Goal: Transaction & Acquisition: Download file/media

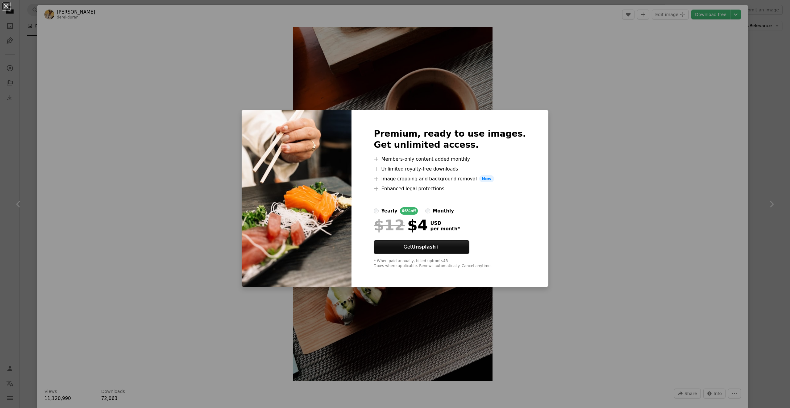
scroll to position [1111, 0]
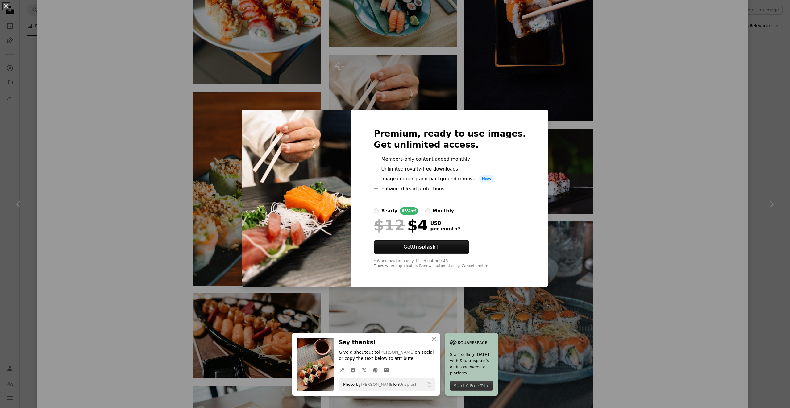
click at [639, 120] on div "An X shape Premium, ready to use images. Get unlimited access. A plus sign Memb…" at bounding box center [395, 204] width 790 height 408
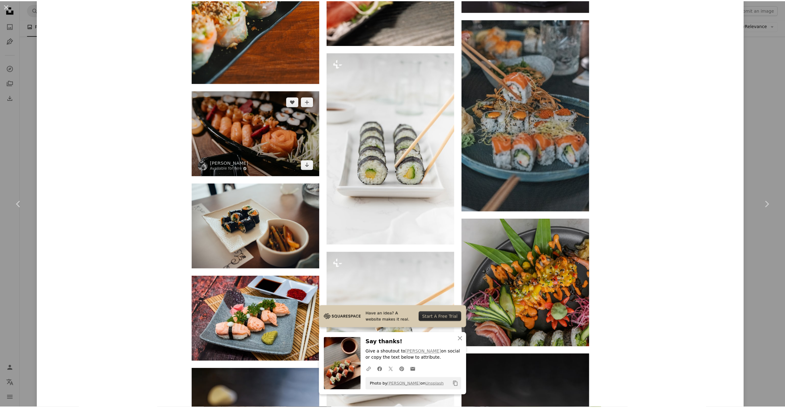
scroll to position [1098, 0]
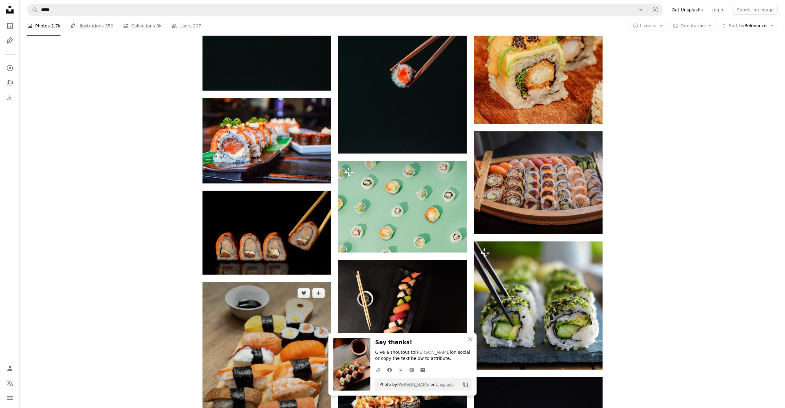
scroll to position [617, 0]
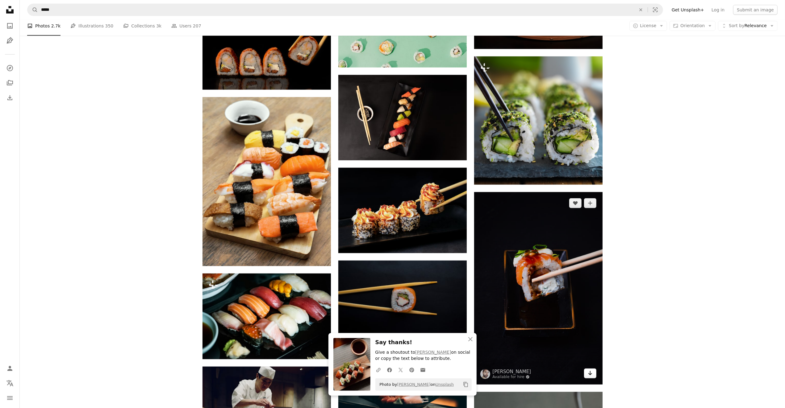
click at [593, 378] on link "Arrow pointing down" at bounding box center [590, 374] width 12 height 10
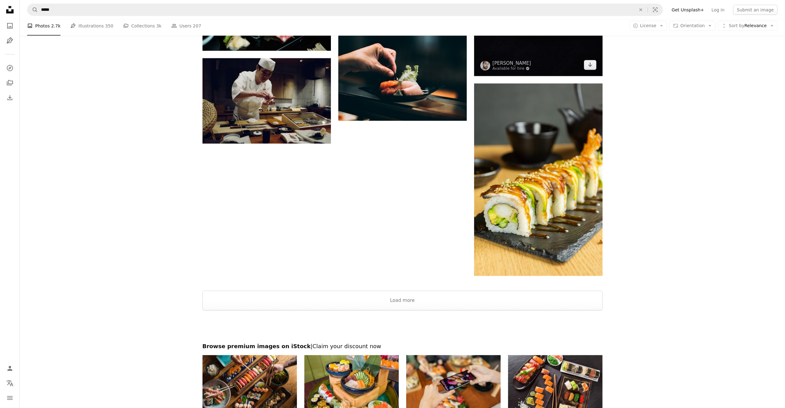
scroll to position [1050, 0]
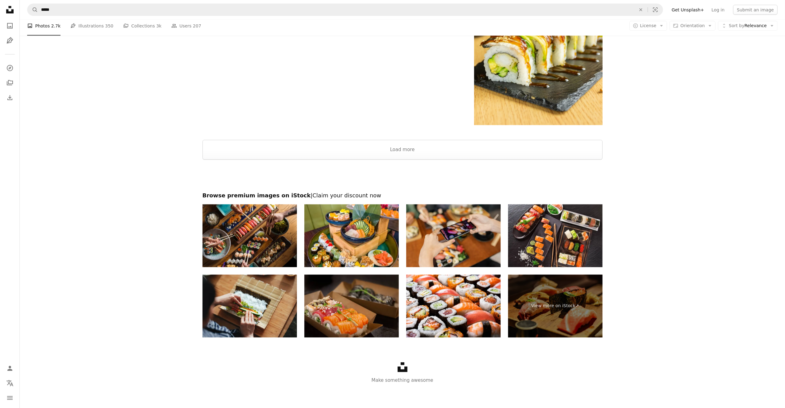
scroll to position [984, 0]
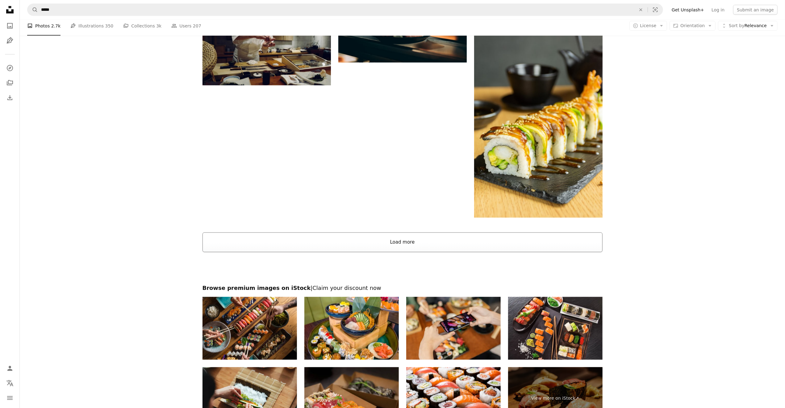
click at [422, 236] on button "Load more" at bounding box center [403, 243] width 400 height 20
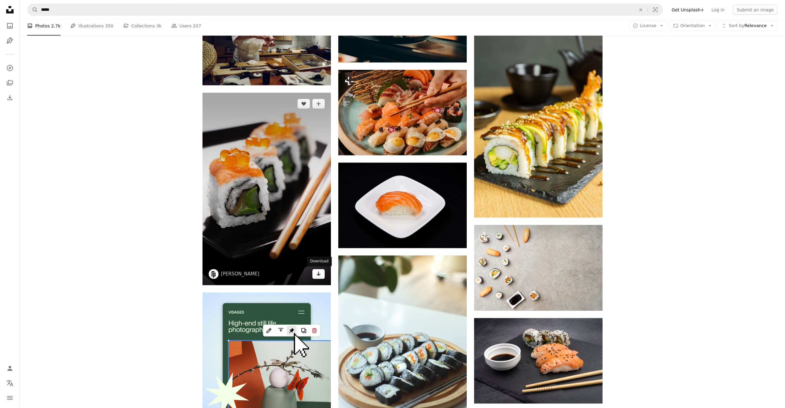
click at [321, 276] on icon "Arrow pointing down" at bounding box center [318, 273] width 5 height 7
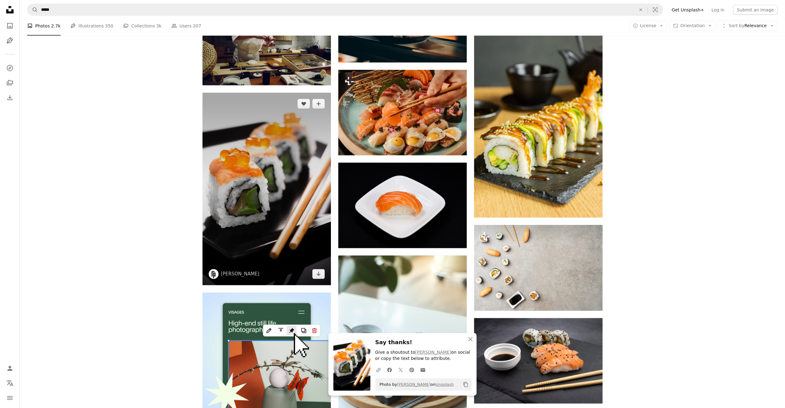
scroll to position [1170, 0]
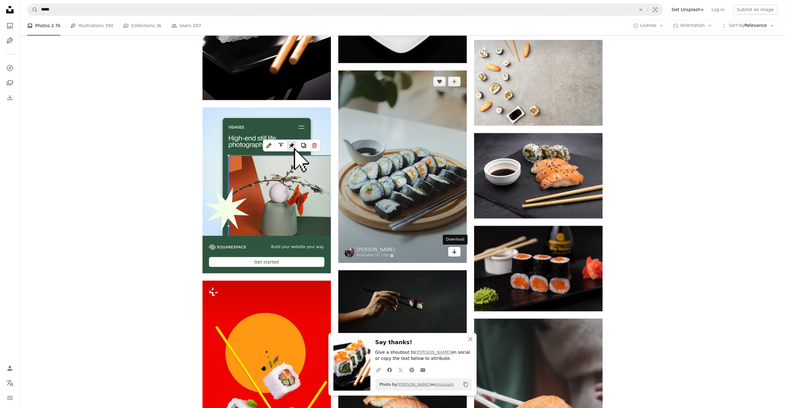
click at [454, 253] on icon "Arrow pointing down" at bounding box center [454, 251] width 5 height 7
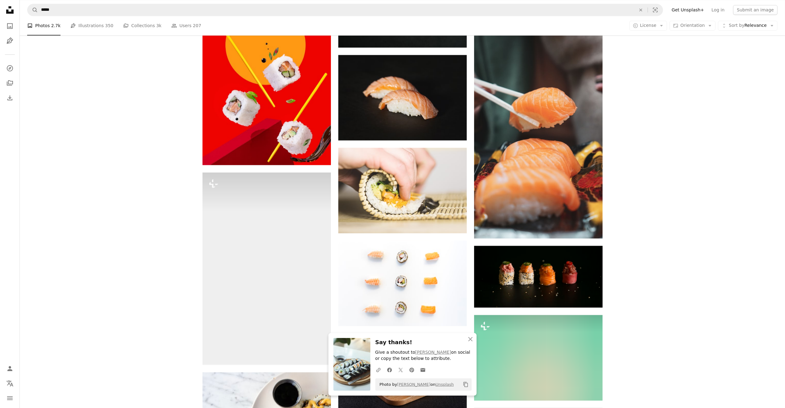
scroll to position [1386, 0]
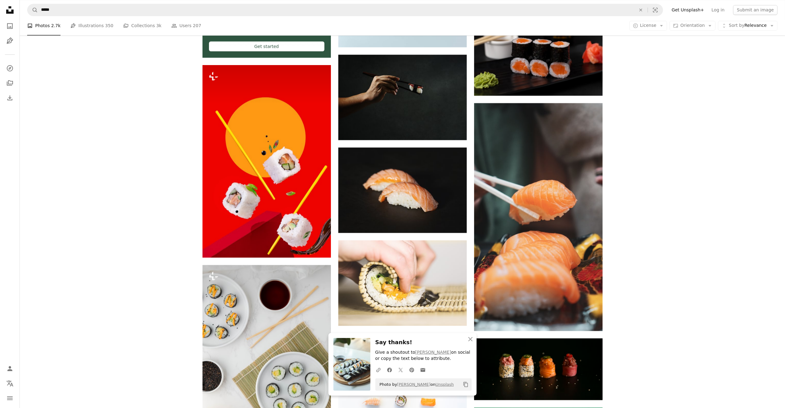
drag, startPoint x: 131, startPoint y: 163, endPoint x: 48, endPoint y: 156, distance: 83.0
click at [48, 156] on div "Plus sign for Unsplash+ A heart A plus sign JSB Co. For Unsplash+ A lock Downlo…" at bounding box center [402, 273] width 765 height 2939
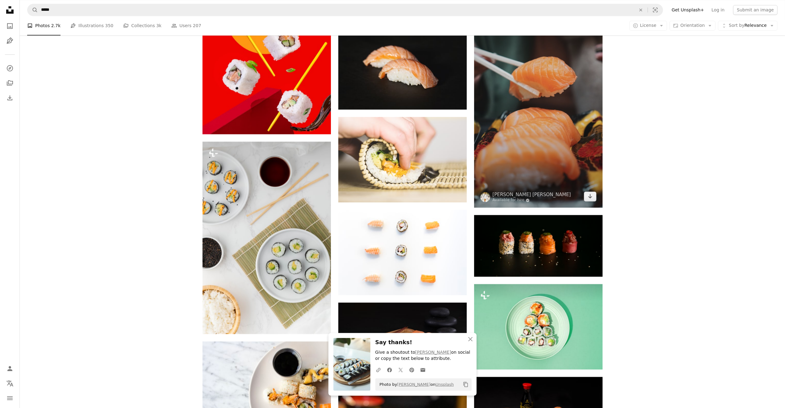
scroll to position [1417, 0]
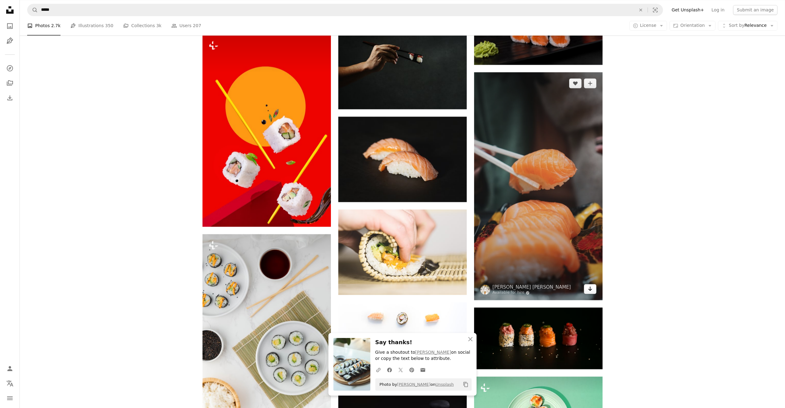
click at [594, 291] on link "Arrow pointing down" at bounding box center [590, 289] width 12 height 10
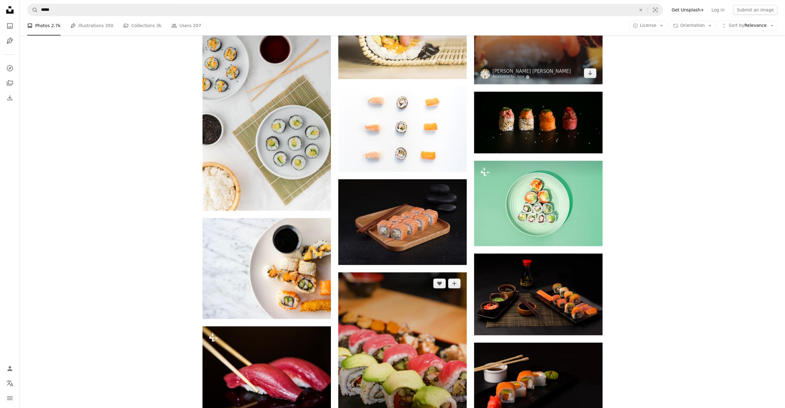
scroll to position [1787, 0]
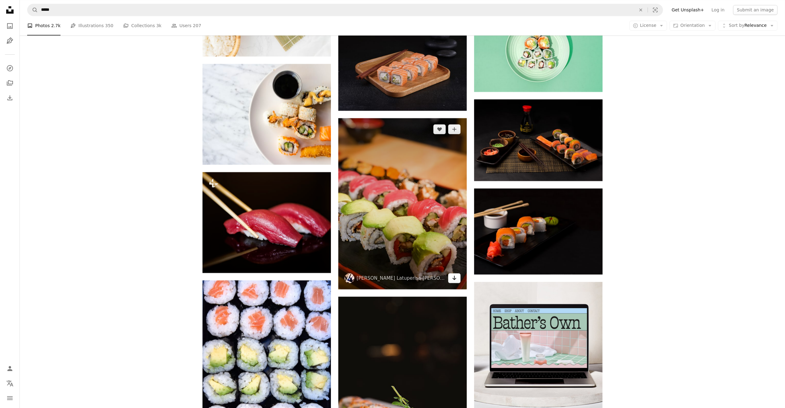
click at [454, 281] on icon "Arrow pointing down" at bounding box center [454, 277] width 5 height 7
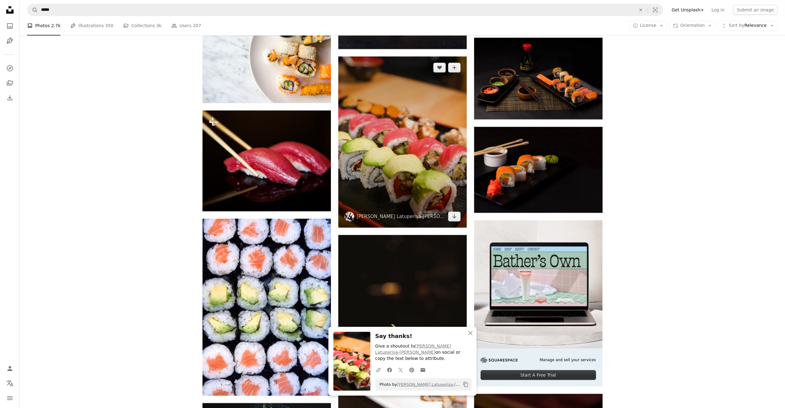
scroll to position [2003, 0]
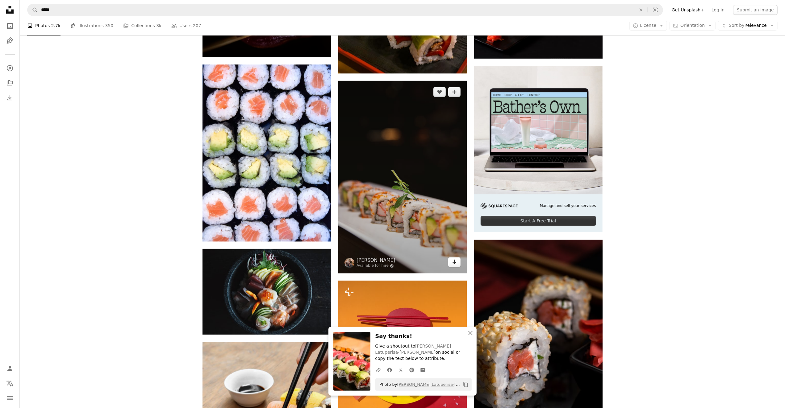
click at [455, 264] on icon "Arrow pointing down" at bounding box center [454, 261] width 5 height 7
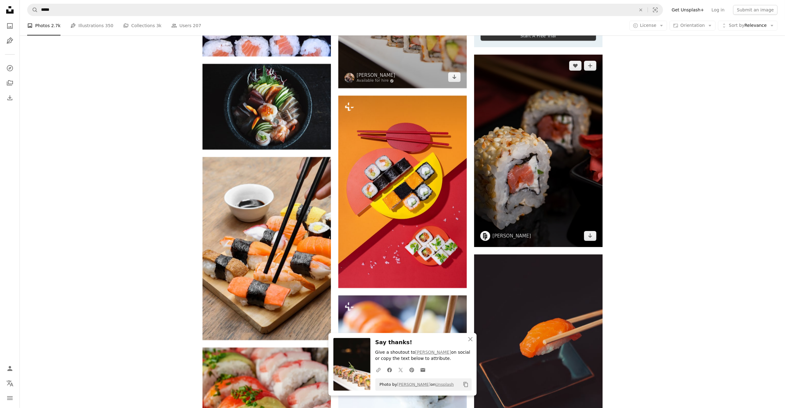
scroll to position [2096, 0]
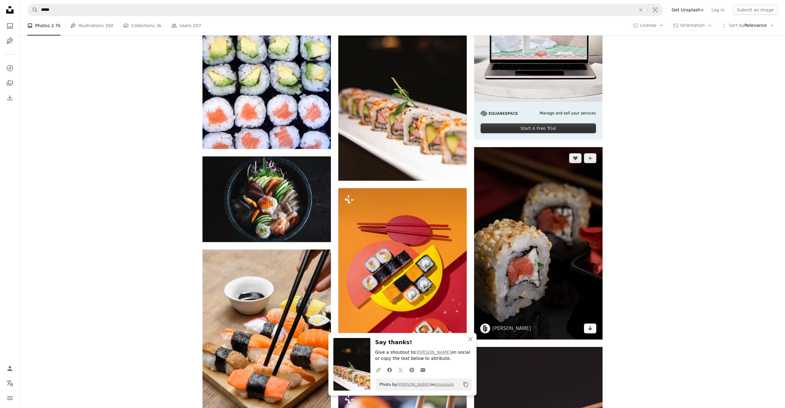
click at [593, 330] on link "Arrow pointing down" at bounding box center [590, 329] width 12 height 10
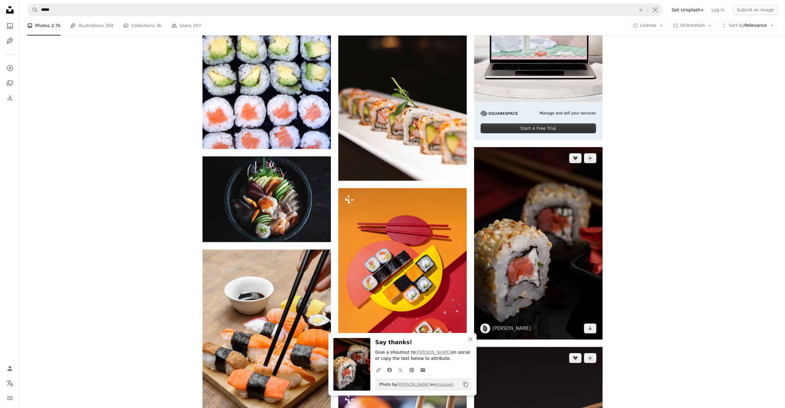
scroll to position [2281, 0]
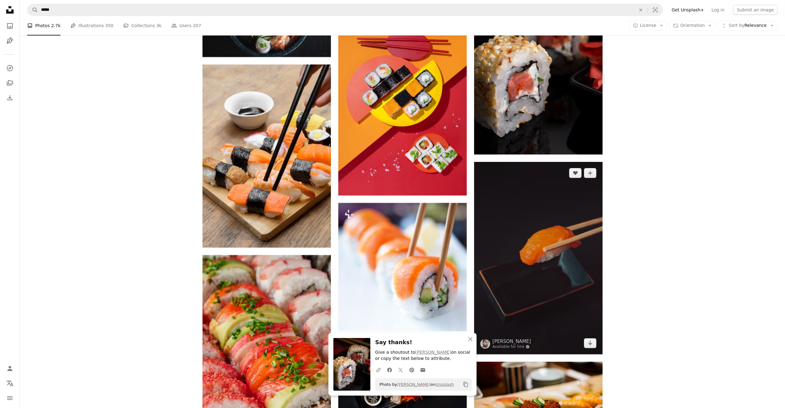
drag, startPoint x: 590, startPoint y: 344, endPoint x: 566, endPoint y: 315, distance: 37.5
click at [590, 344] on icon "Download" at bounding box center [590, 343] width 4 height 4
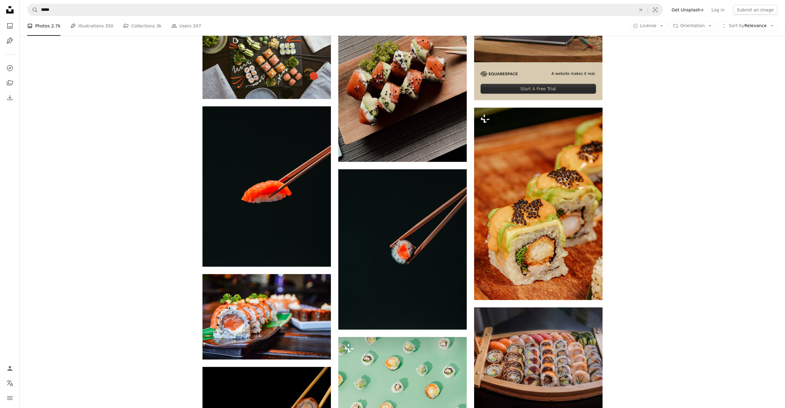
scroll to position [40, 0]
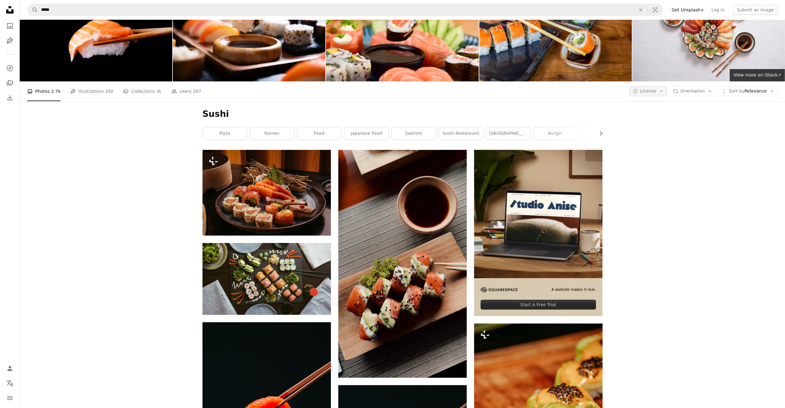
click at [667, 89] on button "A copyright icon © License Arrow down" at bounding box center [648, 91] width 38 height 10
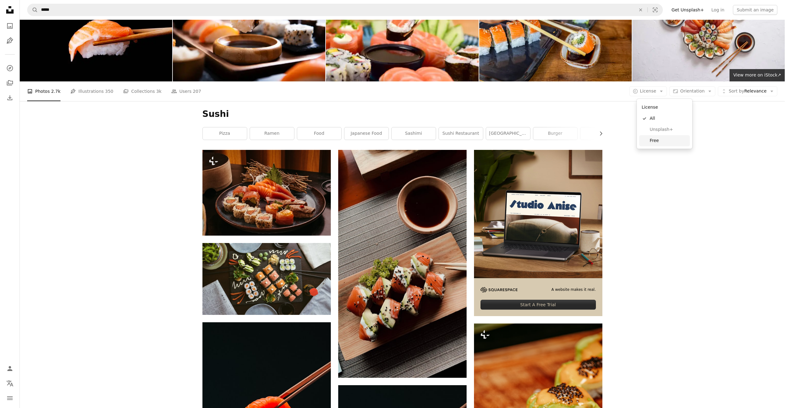
click at [658, 140] on span "Free" at bounding box center [669, 141] width 38 height 6
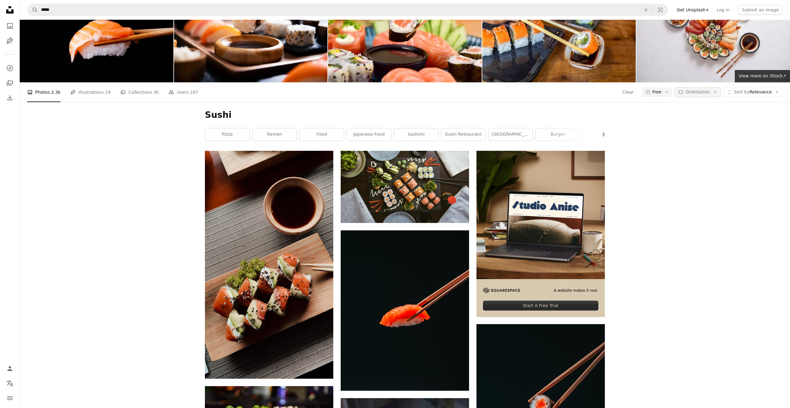
click at [693, 94] on span "Orientation" at bounding box center [698, 92] width 24 height 5
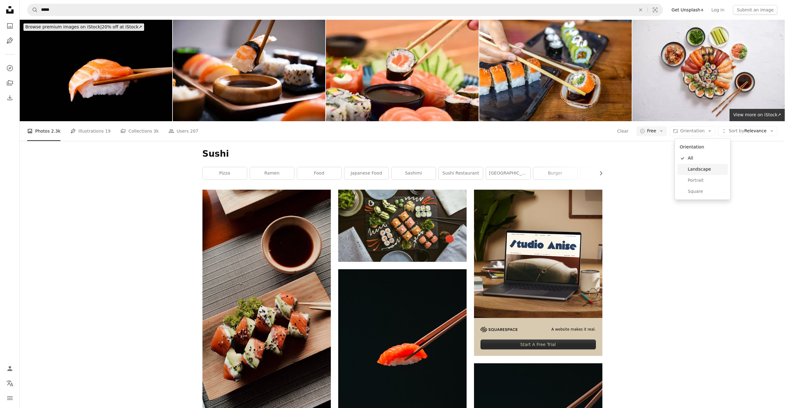
click at [706, 172] on span "Landscape" at bounding box center [707, 169] width 38 height 6
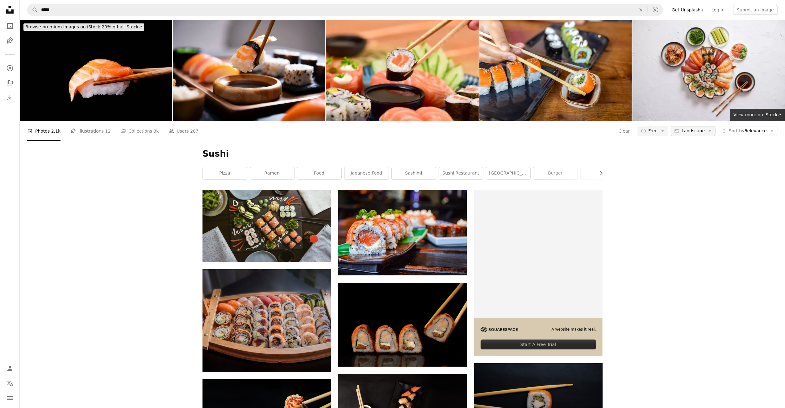
click at [698, 131] on span "Landscape" at bounding box center [693, 131] width 23 height 6
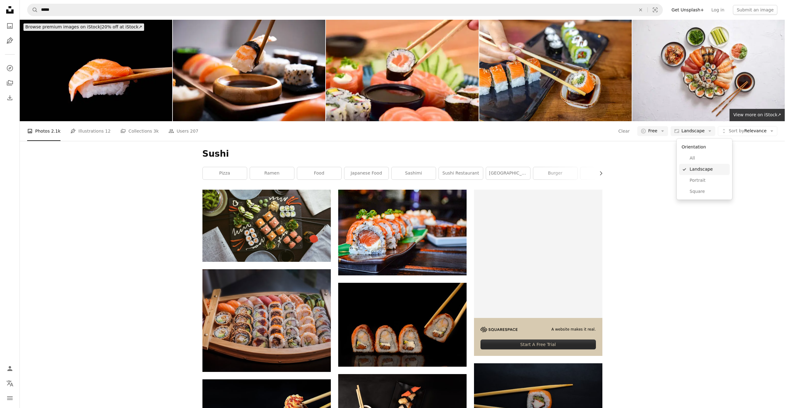
click at [698, 181] on span "Portrait" at bounding box center [709, 181] width 38 height 6
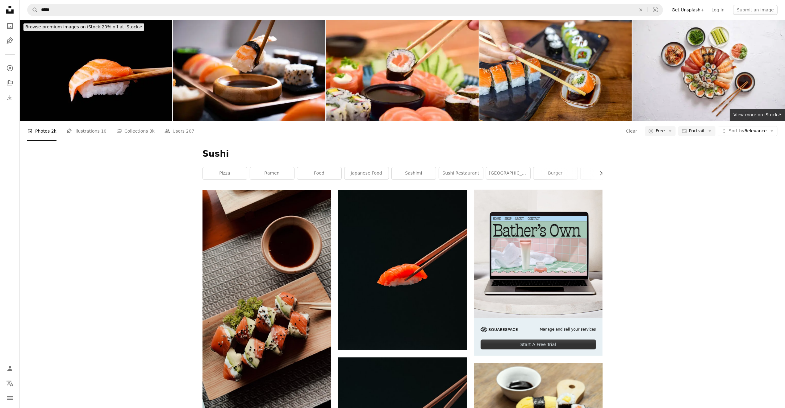
scroll to position [710, 0]
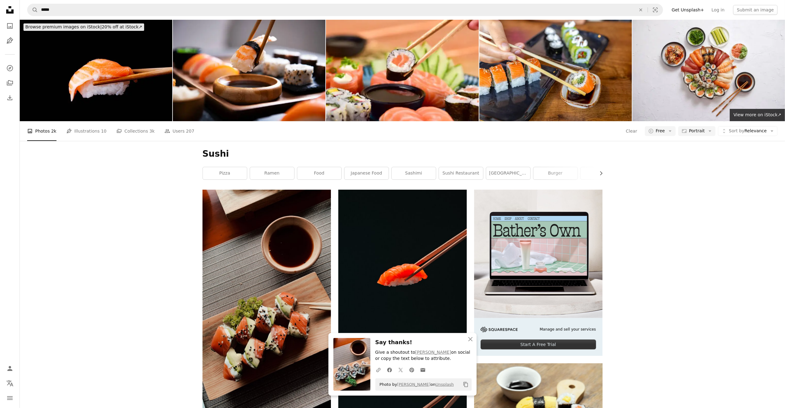
scroll to position [3303, 0]
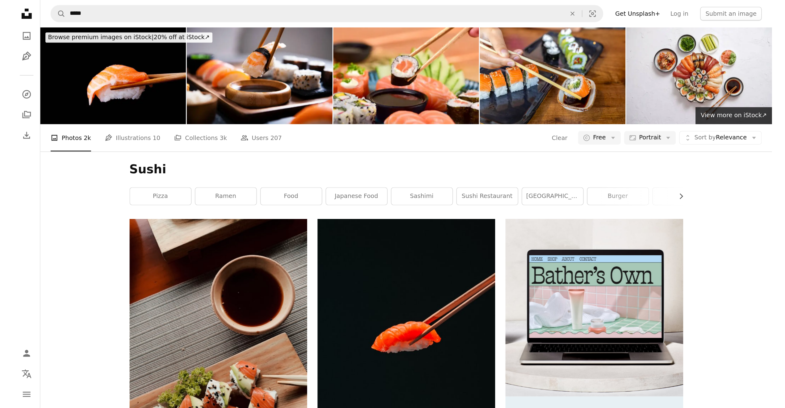
scroll to position [4137, 0]
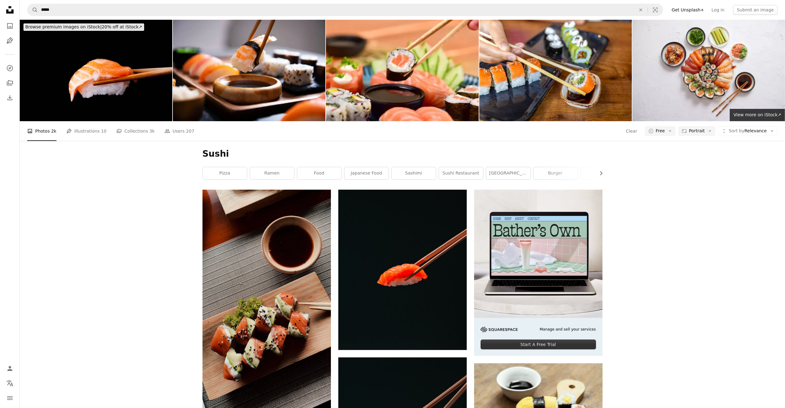
click at [120, 16] on nav "A magnifying glass ***** An X shape Visual search Filters Get Unsplash+ Log in …" at bounding box center [402, 10] width 765 height 20
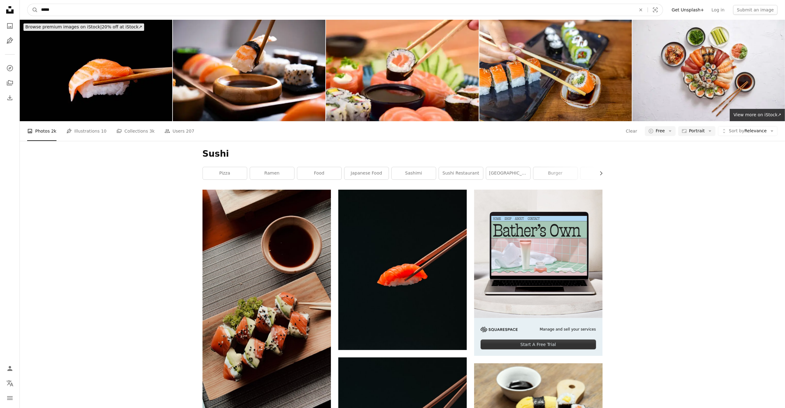
click at [129, 9] on input "*****" at bounding box center [336, 10] width 596 height 12
type input "**********"
click at [27, 4] on button "A magnifying glass" at bounding box center [32, 10] width 10 height 12
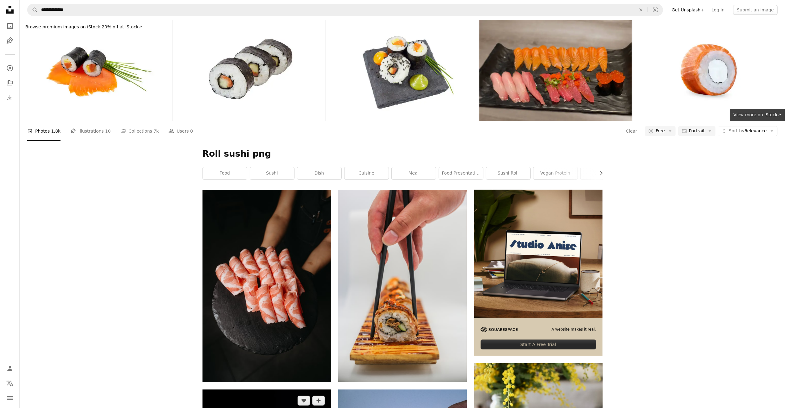
scroll to position [556, 0]
